Goal: Transaction & Acquisition: Purchase product/service

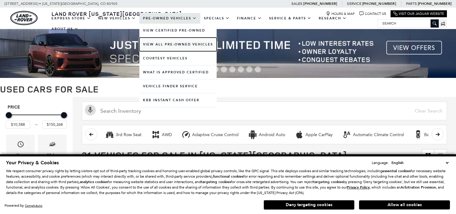
drag, startPoint x: 0, startPoint y: 0, endPoint x: 159, endPoint y: 44, distance: 165.1
click at [159, 44] on link "View All Pre-Owned Vehicles" at bounding box center [177, 45] width 77 height 14
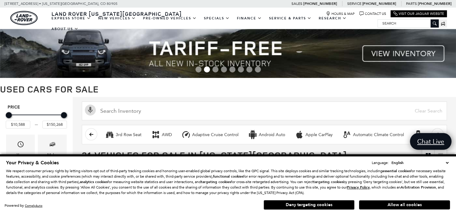
click at [339, 205] on button "Deny targeting cookies" at bounding box center [309, 205] width 91 height 10
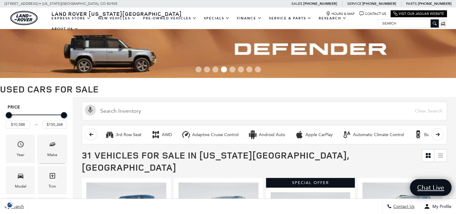
click at [52, 149] on span "Make" at bounding box center [52, 145] width 7 height 12
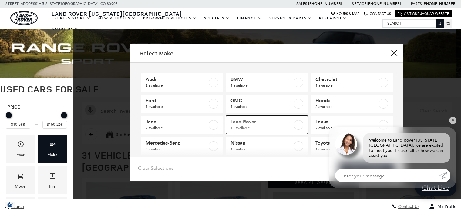
click at [255, 122] on span "Land Rover" at bounding box center [261, 122] width 62 height 6
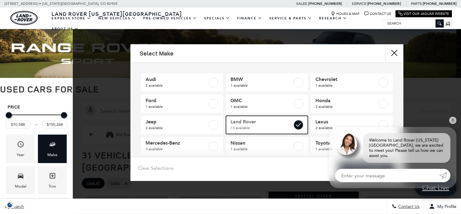
checkbox input "true"
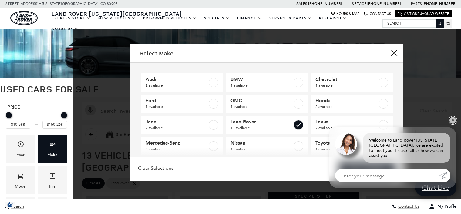
click at [451, 124] on link "✕" at bounding box center [452, 120] width 7 height 7
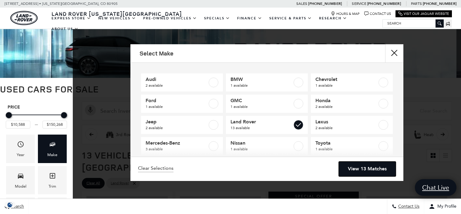
click at [387, 163] on link "View 13 Matches" at bounding box center [367, 169] width 57 height 15
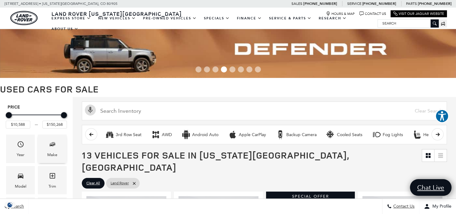
click at [50, 153] on div "Make" at bounding box center [52, 155] width 10 height 7
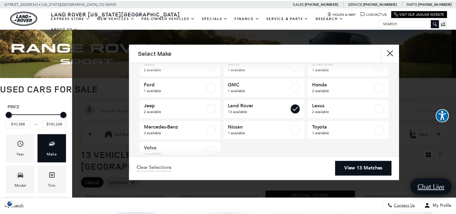
scroll to position [30, 0]
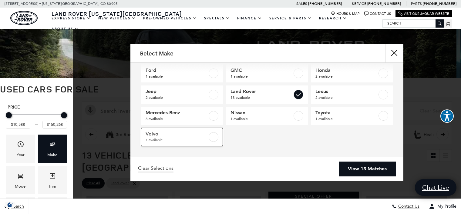
click at [194, 141] on span "1 available" at bounding box center [176, 140] width 62 height 6
checkbox input "true"
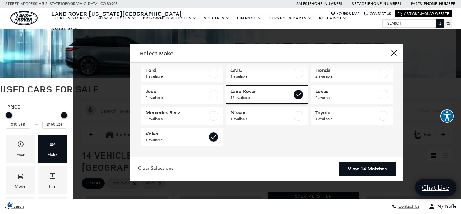
click at [293, 93] on label at bounding box center [298, 95] width 10 height 10
type input "$33,817"
checkbox input "false"
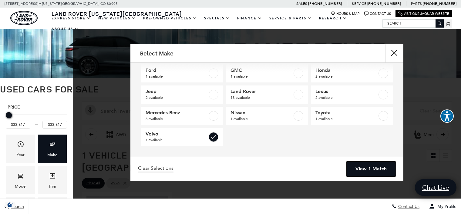
click at [359, 169] on link "View 1 Match" at bounding box center [370, 169] width 49 height 15
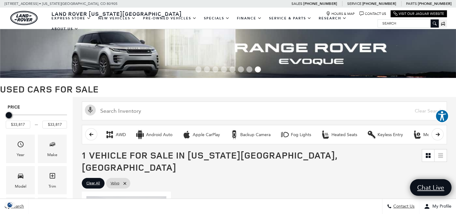
scroll to position [187, 0]
